Goal: Transaction & Acquisition: Purchase product/service

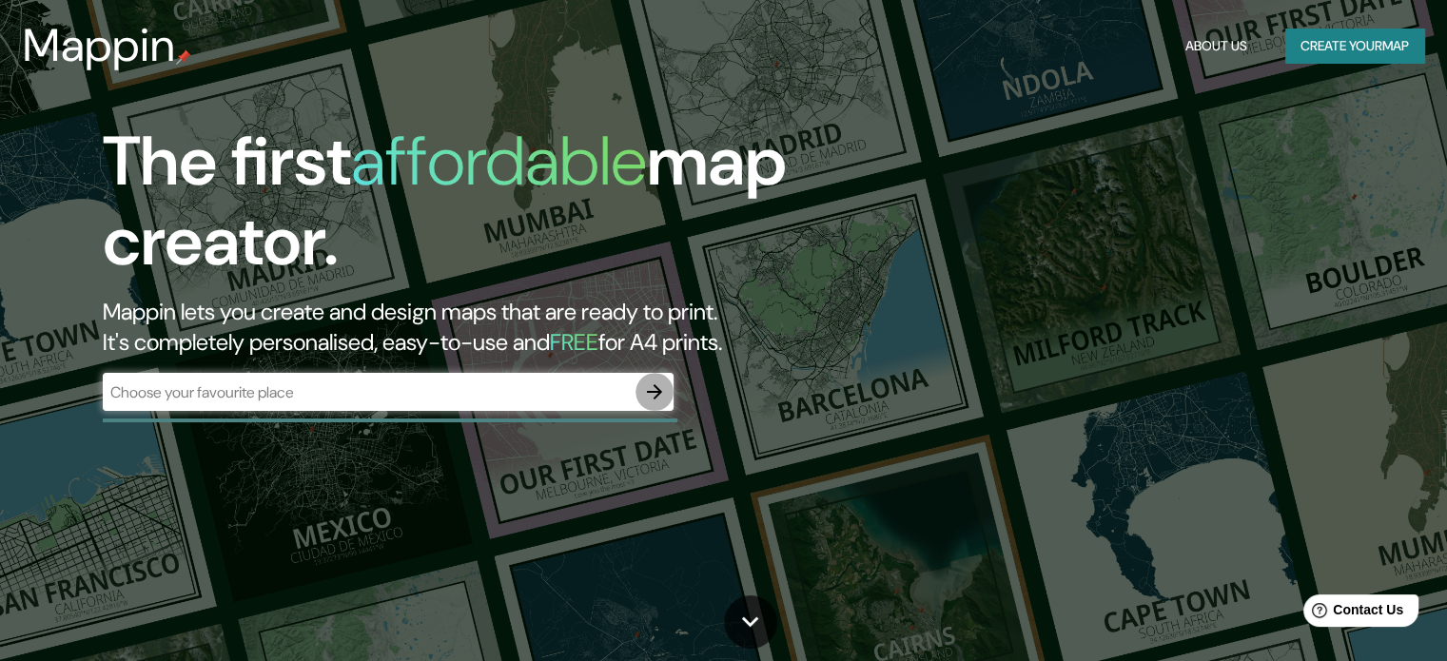
click at [648, 393] on icon "button" at bounding box center [654, 391] width 23 height 23
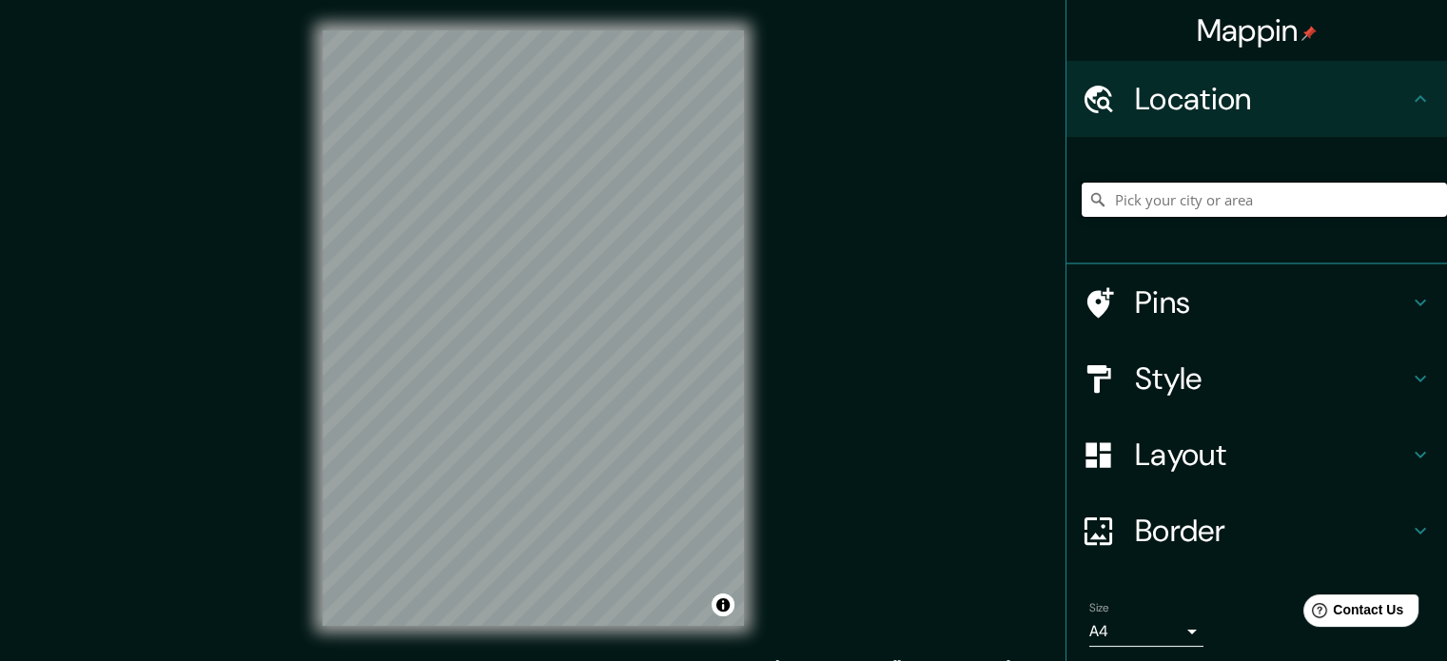
click at [1184, 208] on input "Pick your city or area" at bounding box center [1263, 200] width 365 height 34
click at [767, 273] on div "© Mapbox © OpenStreetMap Improve this map" at bounding box center [533, 328] width 482 height 656
click at [548, 0] on html "Mappin Location [GEOGRAPHIC_DATA][PERSON_NAME] [GEOGRAPHIC_DATA][PERSON_NAME] […" at bounding box center [723, 330] width 1447 height 661
click at [1188, 203] on input "[GEOGRAPHIC_DATA][PERSON_NAME]" at bounding box center [1263, 200] width 365 height 34
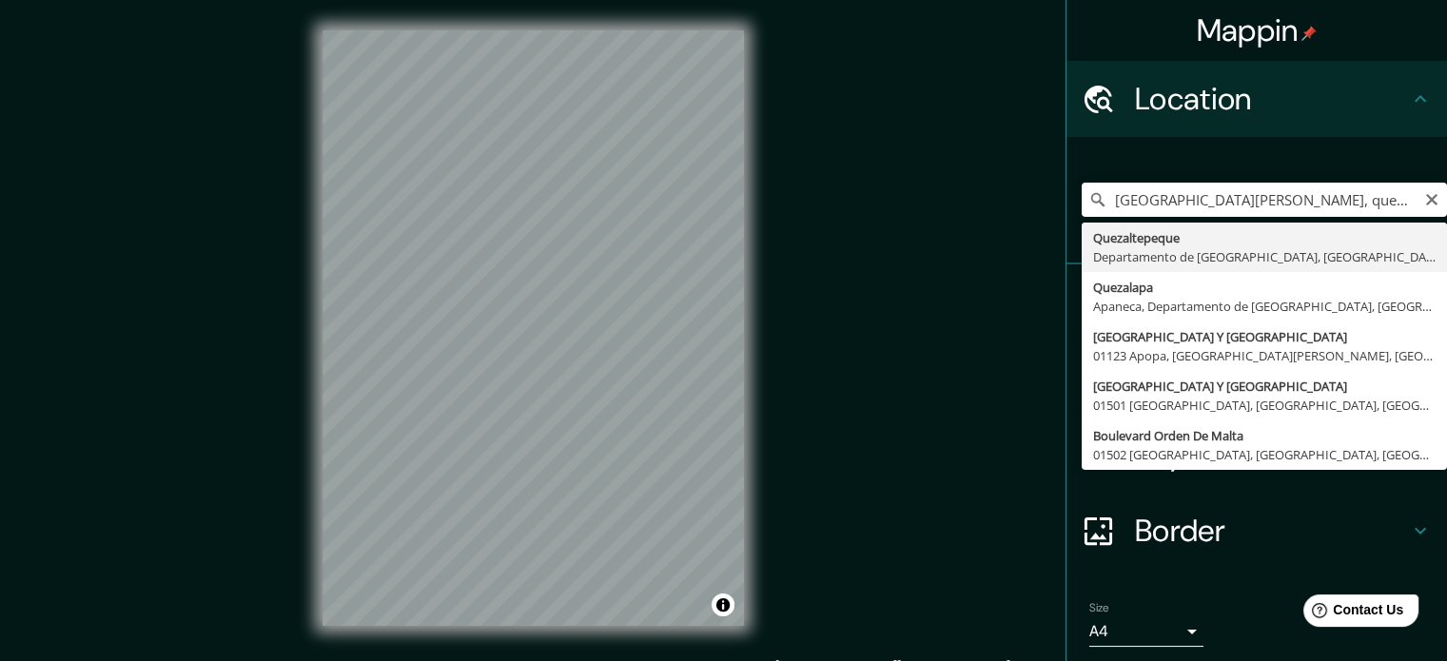
type input "Quezaltepeque, [GEOGRAPHIC_DATA], [GEOGRAPHIC_DATA][PERSON_NAME]"
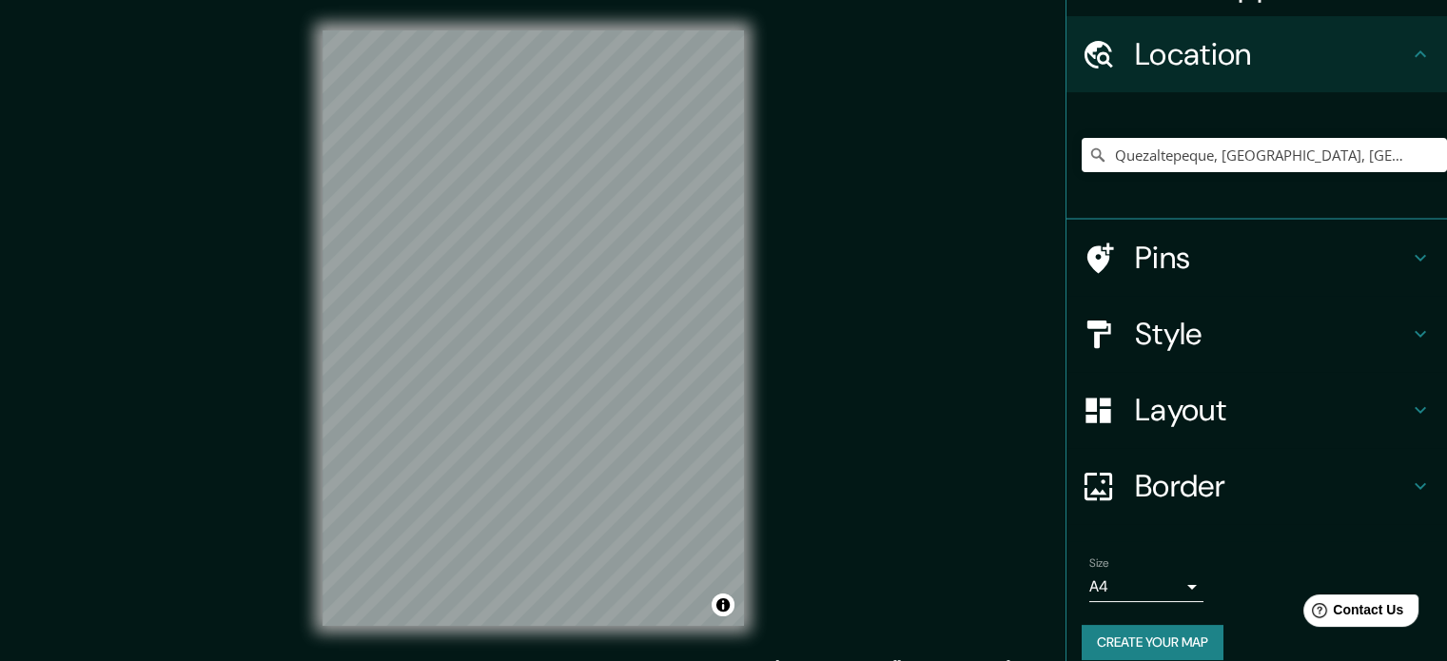
scroll to position [65, 0]
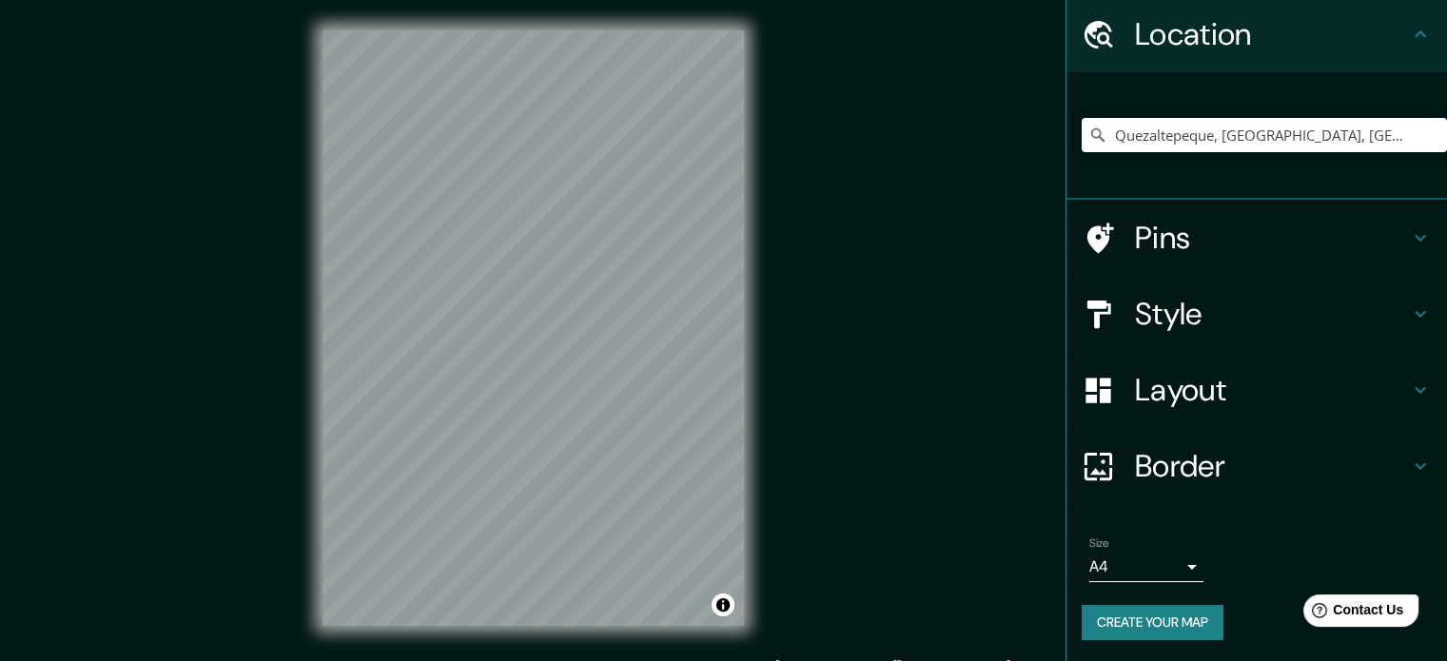
click at [1182, 619] on button "Create your map" at bounding box center [1152, 622] width 142 height 35
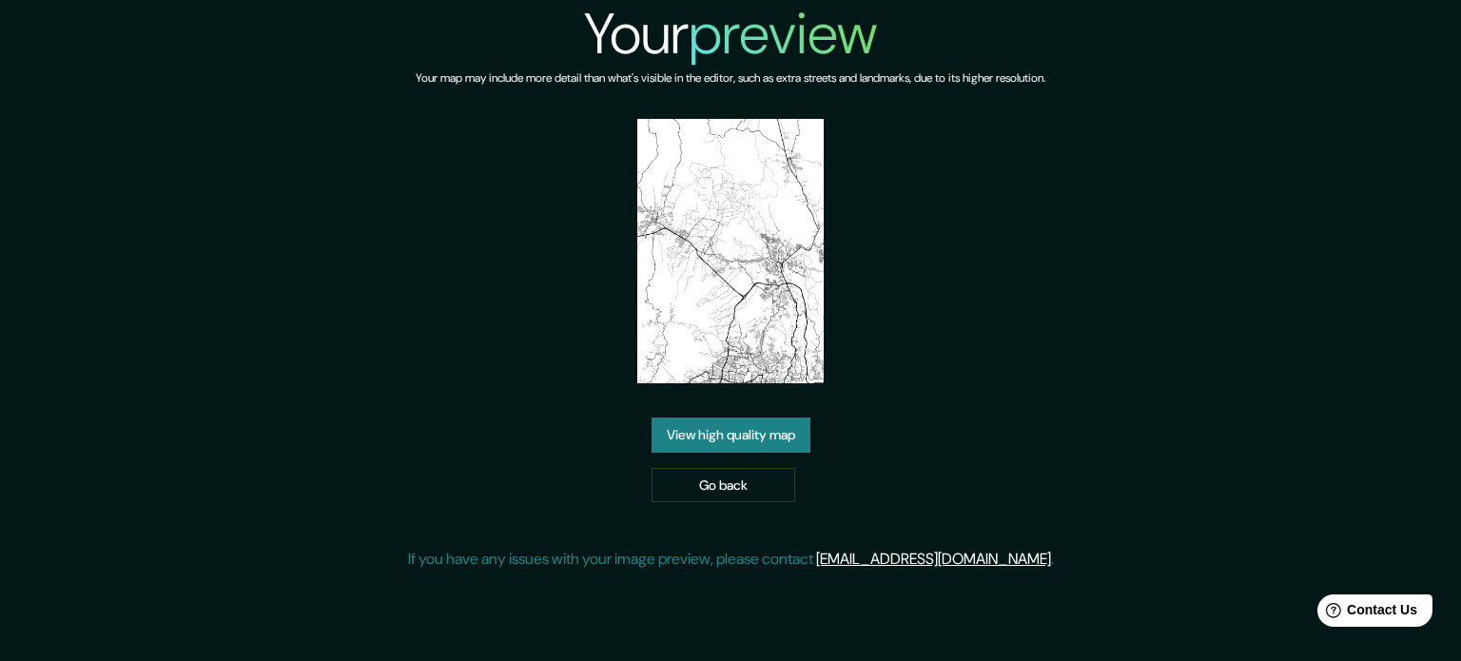
click at [747, 428] on link "View high quality map" at bounding box center [731, 435] width 159 height 35
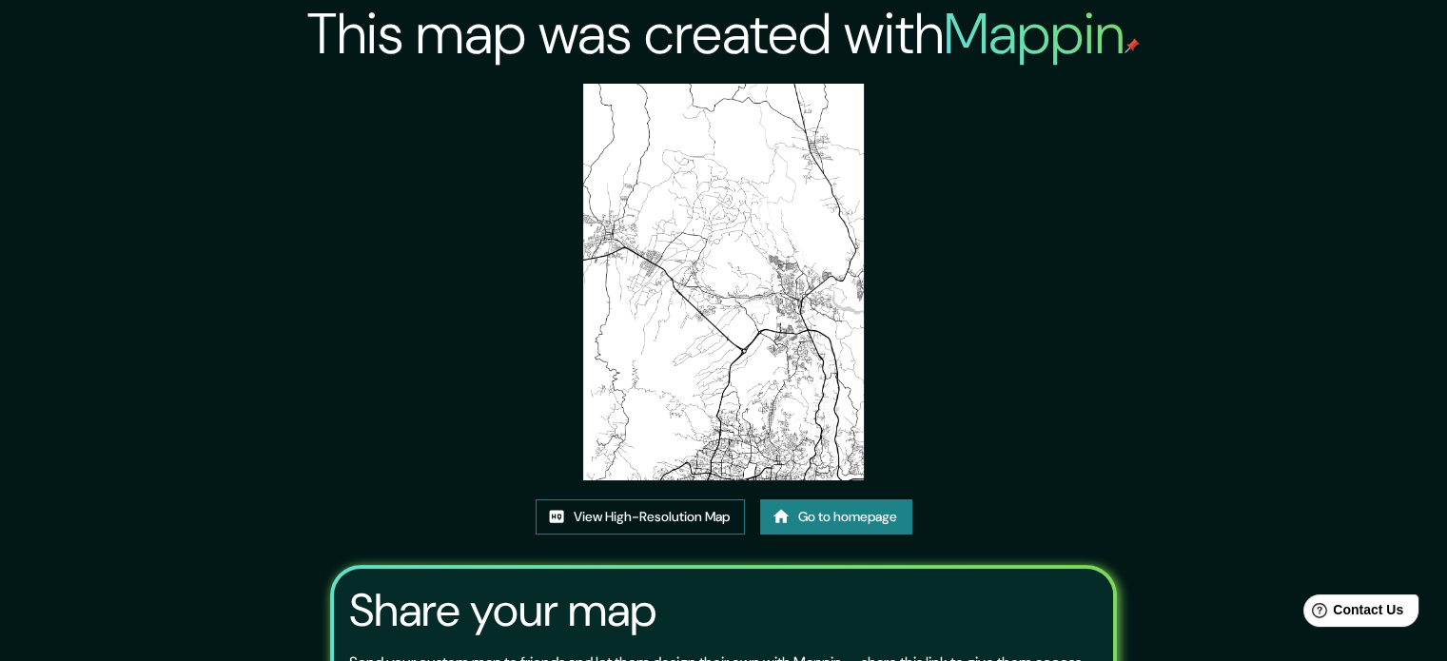
click at [681, 514] on link "View High-Resolution Map" at bounding box center [640, 516] width 209 height 35
